Goal: Task Accomplishment & Management: Use online tool/utility

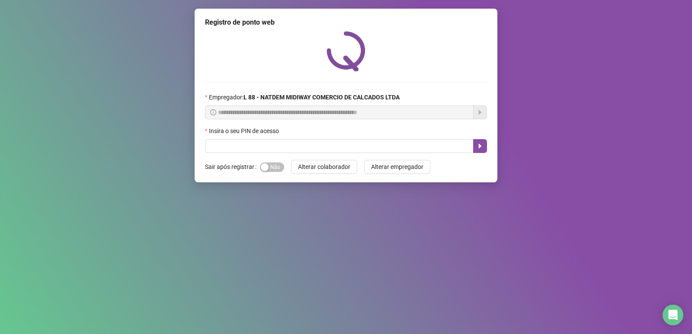
click at [272, 161] on div "Sim Não" at bounding box center [272, 167] width 24 height 14
click at [276, 173] on div "Sim Não" at bounding box center [272, 167] width 24 height 14
click at [273, 164] on span "Sim Não" at bounding box center [272, 168] width 24 height 10
click at [284, 141] on input "text" at bounding box center [339, 146] width 269 height 14
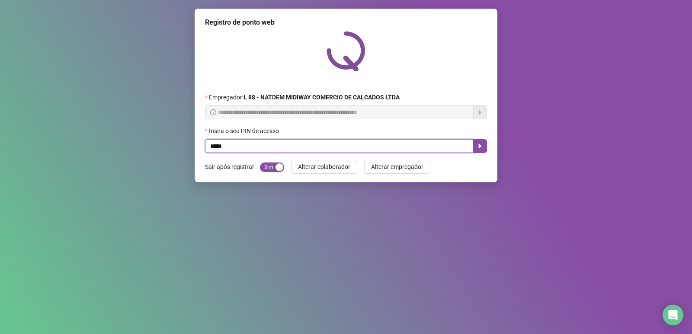
type input "*****"
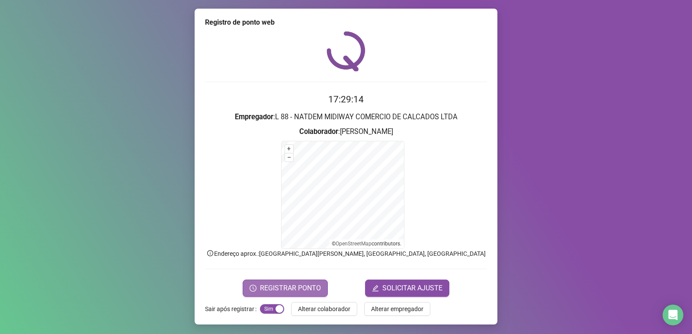
click at [292, 284] on span "REGISTRAR PONTO" at bounding box center [290, 288] width 61 height 10
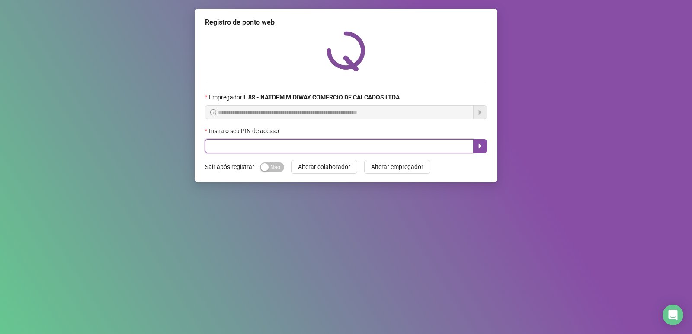
click at [360, 147] on input "text" at bounding box center [339, 146] width 269 height 14
type input "*"
type input "*****"
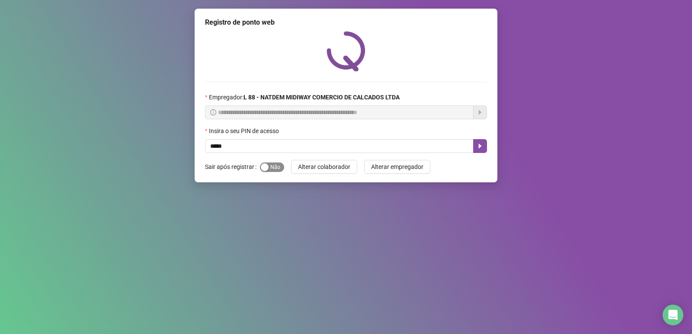
click at [279, 168] on span "Sim Não" at bounding box center [272, 168] width 24 height 10
click at [485, 148] on button "button" at bounding box center [480, 146] width 14 height 14
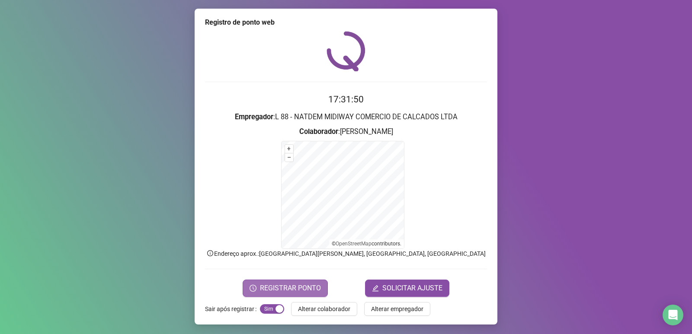
click at [293, 284] on span "REGISTRAR PONTO" at bounding box center [290, 288] width 61 height 10
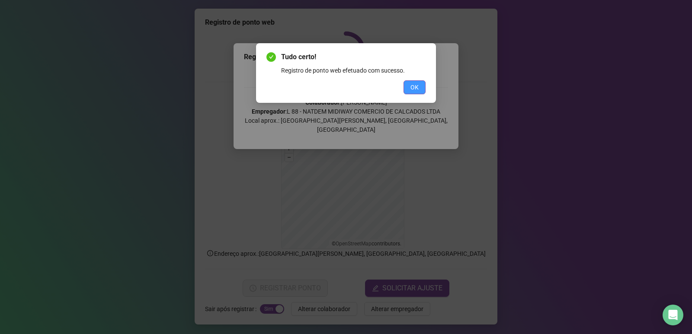
click at [423, 86] on button "OK" at bounding box center [415, 87] width 22 height 14
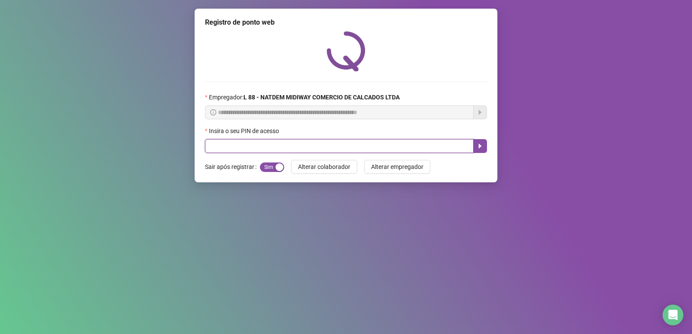
click at [248, 146] on input "text" at bounding box center [339, 146] width 269 height 14
type input "*****"
click at [477, 141] on button "button" at bounding box center [480, 146] width 14 height 14
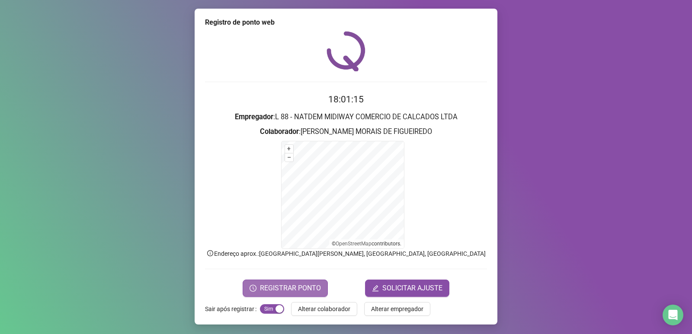
click at [306, 295] on button "REGISTRAR PONTO" at bounding box center [285, 288] width 85 height 17
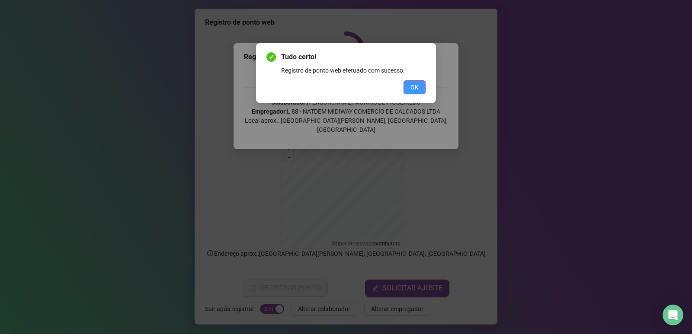
click at [417, 86] on span "OK" at bounding box center [414, 88] width 8 height 10
